Goal: Find specific page/section: Find specific page/section

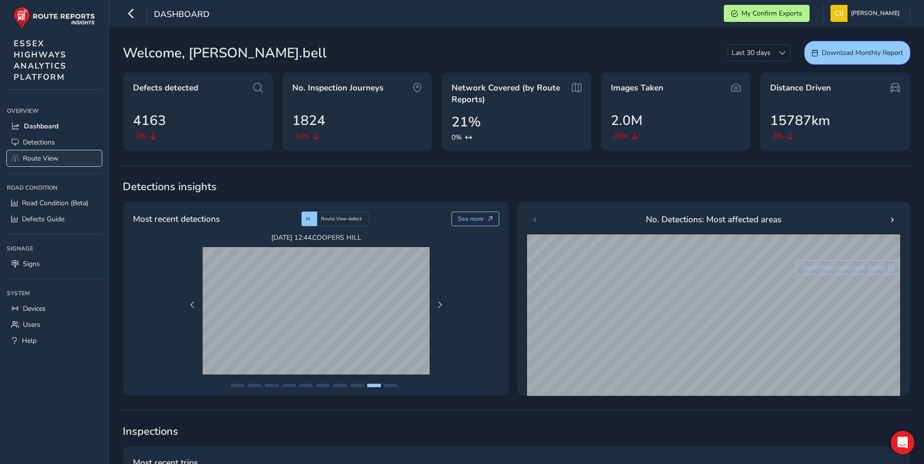
drag, startPoint x: 0, startPoint y: 0, endPoint x: 42, endPoint y: 160, distance: 165.1
click at [43, 158] on span "Route View" at bounding box center [41, 158] width 36 height 9
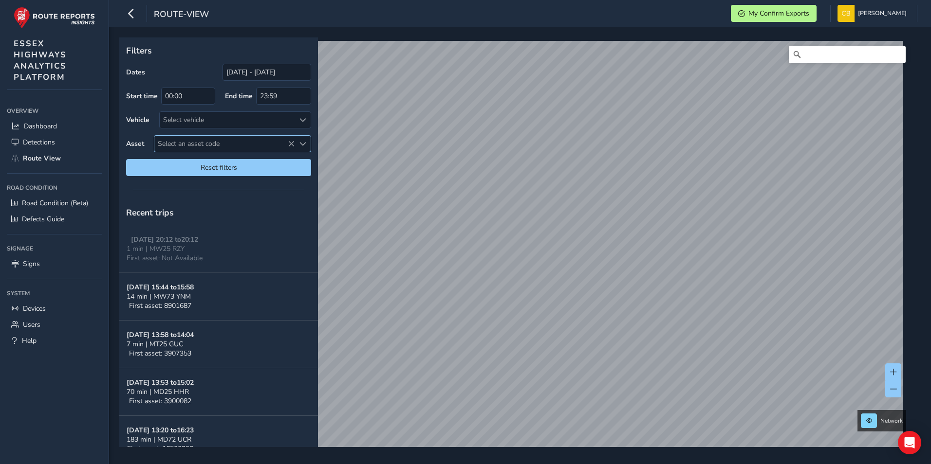
click at [217, 143] on span "Select an asset code" at bounding box center [224, 144] width 140 height 16
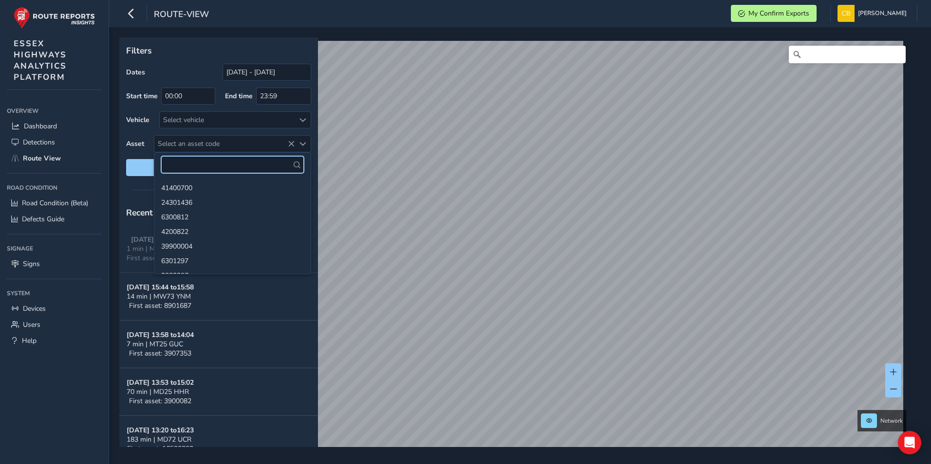
click at [189, 160] on input "text" at bounding box center [232, 164] width 143 height 17
type input "2"
type input "2001241"
click at [190, 188] on li "2001241" at bounding box center [232, 187] width 156 height 15
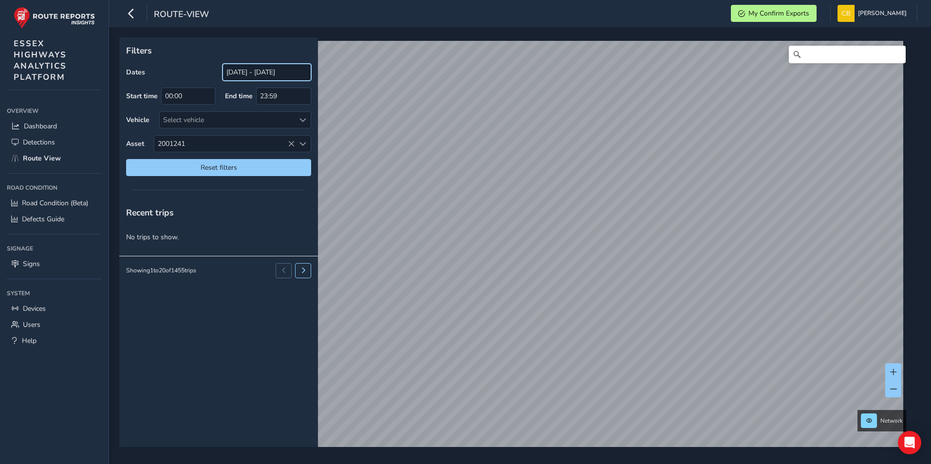
click at [256, 71] on input "[DATE] - [DATE]" at bounding box center [266, 72] width 89 height 17
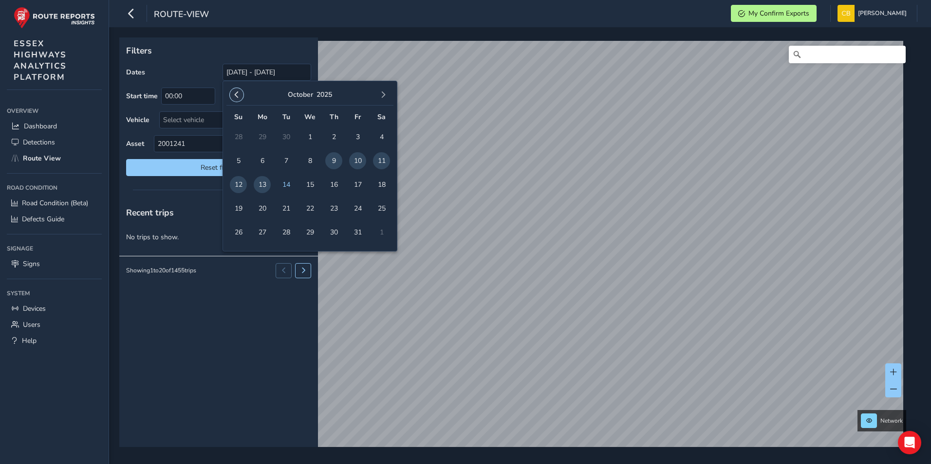
click at [237, 94] on span "button" at bounding box center [236, 95] width 7 height 7
click at [265, 231] on span "29" at bounding box center [262, 232] width 17 height 17
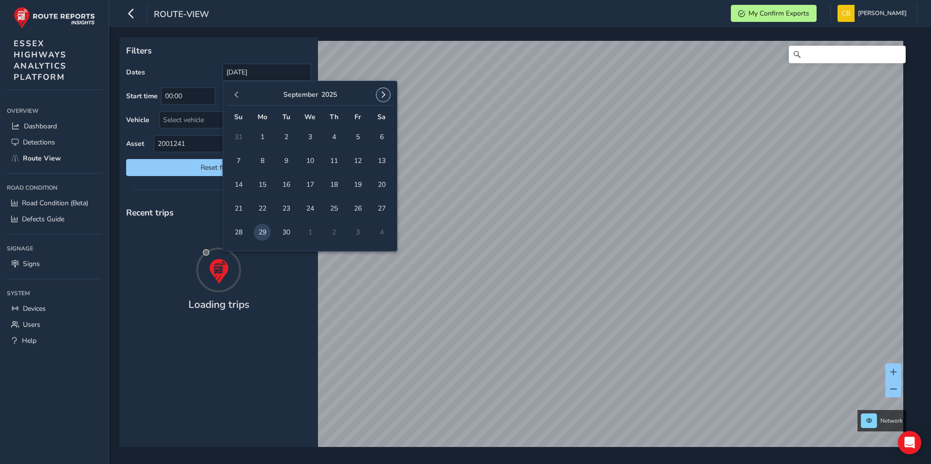
click at [388, 92] on button "button" at bounding box center [383, 95] width 14 height 14
click at [285, 185] on span "14" at bounding box center [286, 184] width 17 height 17
type input "[DATE] - [DATE]"
